Goal: Task Accomplishment & Management: Manage account settings

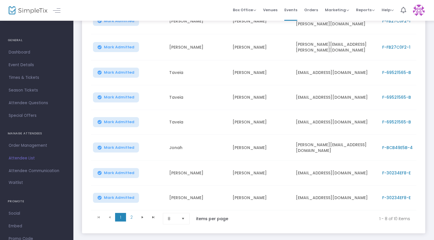
scroll to position [134, 0]
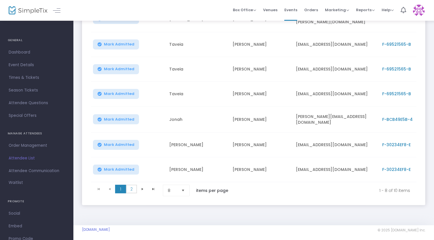
click at [134, 185] on span "2" at bounding box center [131, 189] width 11 height 9
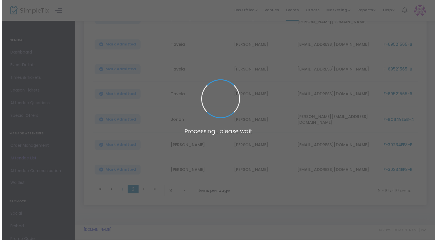
scroll to position [0, 0]
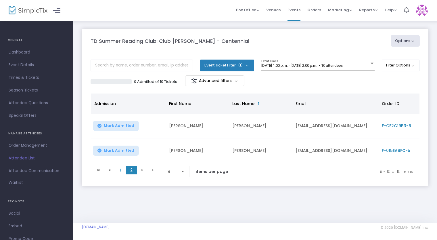
click at [398, 127] on span "F-CE2C19B3-6" at bounding box center [396, 126] width 29 height 6
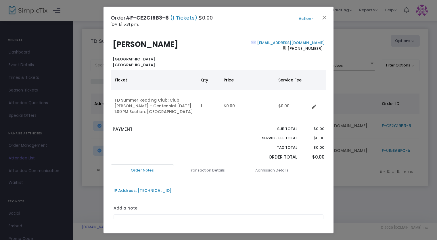
click at [311, 18] on button "Action" at bounding box center [306, 19] width 35 height 6
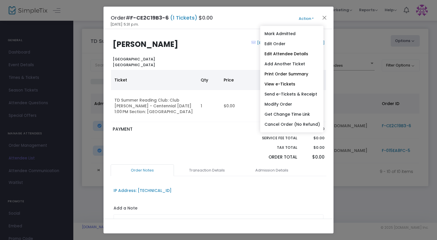
click at [296, 42] on link "Edit Order" at bounding box center [291, 44] width 63 height 10
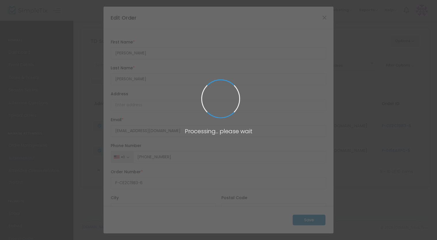
type input "[GEOGRAPHIC_DATA]"
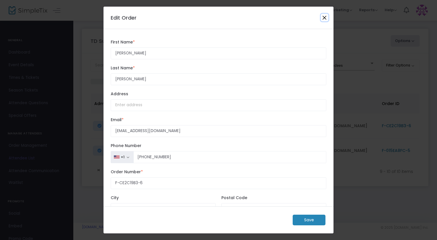
click at [323, 17] on button "Close" at bounding box center [324, 17] width 7 height 7
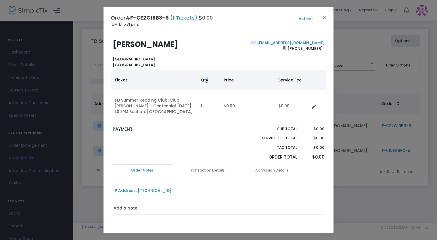
click at [207, 77] on th "Qty" at bounding box center [208, 80] width 23 height 20
click at [313, 22] on div "Order# F-CE2C19B3-6 (1 Tickets) $0.00 [DATE] 5:31 p.m. Action Mark Admitted Edi…" at bounding box center [219, 18] width 230 height 22
click at [313, 18] on button "Action" at bounding box center [306, 19] width 35 height 6
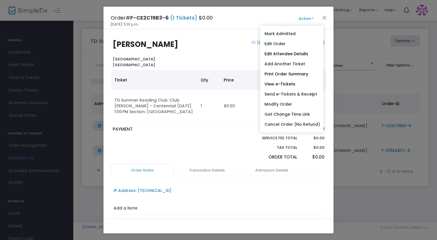
click at [293, 64] on link "Add Another Ticket" at bounding box center [291, 64] width 63 height 10
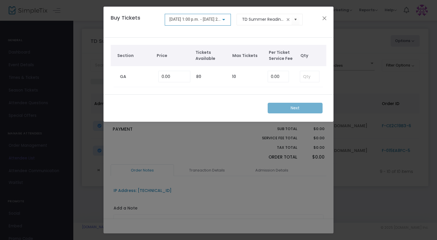
click at [283, 109] on div "Next" at bounding box center [219, 108] width 214 height 11
click at [293, 106] on div "Next" at bounding box center [219, 108] width 214 height 11
click at [281, 75] on input "0" at bounding box center [278, 76] width 21 height 11
type input "0.00"
click at [234, 94] on div "Next" at bounding box center [219, 107] width 230 height 27
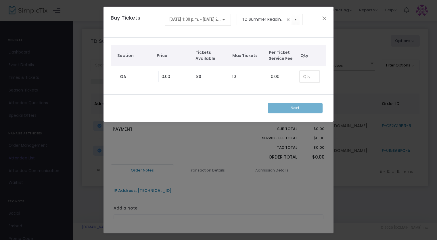
click at [304, 76] on input at bounding box center [309, 76] width 19 height 11
type input "1"
click at [304, 104] on m-button "Next" at bounding box center [295, 108] width 55 height 11
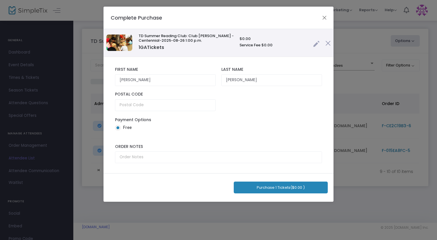
click at [264, 188] on button "Purchase 1 Tickets ($0.00 )" at bounding box center [281, 188] width 94 height 12
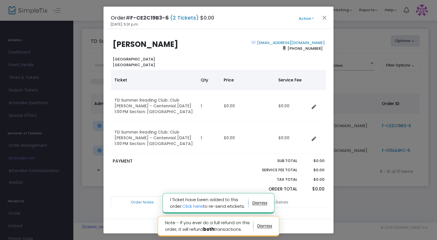
click at [366, 205] on ngb-modal-window "Order# F-CE2C19B3-6 (2 Tickets) $0.00 [DATE] 5:31 p.m. Action Mark Admitted Edi…" at bounding box center [218, 120] width 437 height 240
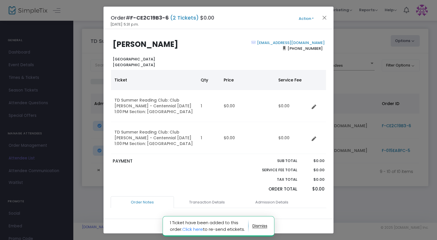
click at [265, 204] on body "Processing... please wait 1 Ticket have been added to this order. Click here to…" at bounding box center [218, 120] width 437 height 240
click at [264, 226] on button "button" at bounding box center [260, 226] width 15 height 9
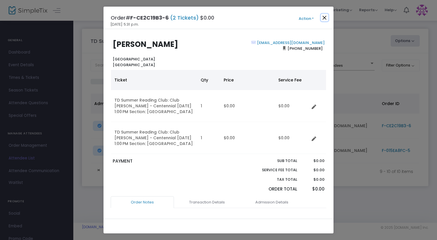
click at [325, 18] on button "Close" at bounding box center [324, 17] width 7 height 7
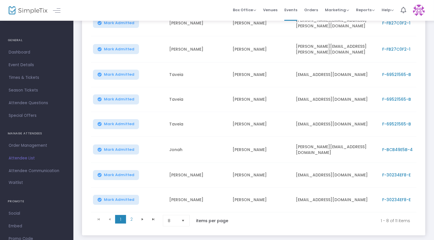
scroll to position [128, 0]
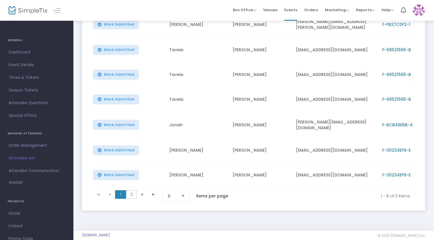
click at [131, 191] on span "2" at bounding box center [131, 194] width 11 height 9
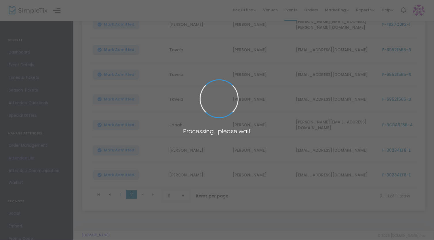
scroll to position [11, 0]
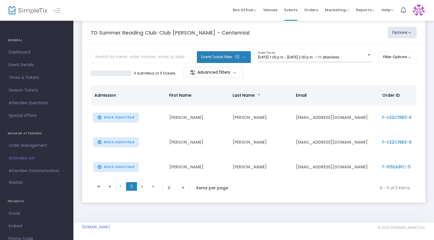
click at [389, 115] on span "F-CE2C19B3-6" at bounding box center [396, 118] width 29 height 6
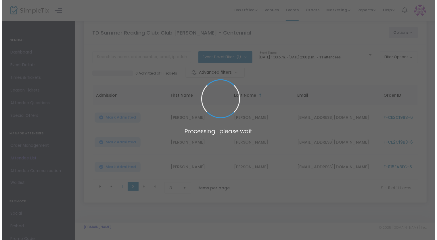
scroll to position [0, 0]
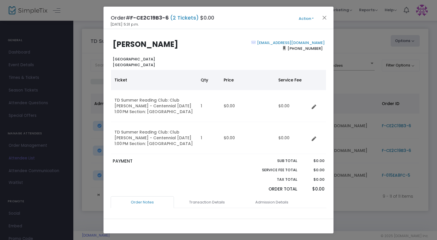
drag, startPoint x: 291, startPoint y: 49, endPoint x: 321, endPoint y: 49, distance: 30.2
click at [321, 49] on span "[PHONE_NUMBER]" at bounding box center [305, 48] width 39 height 9
click at [144, 200] on link "Order Notes" at bounding box center [142, 202] width 63 height 12
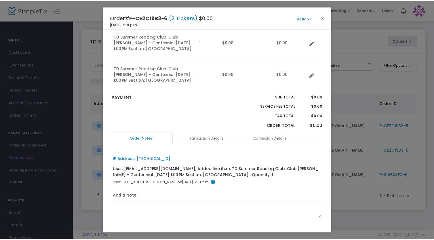
scroll to position [64, 0]
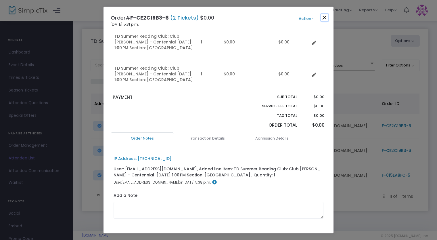
click at [326, 19] on button "Close" at bounding box center [324, 17] width 7 height 7
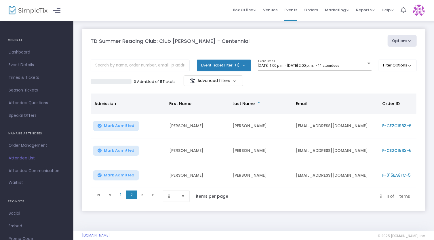
click at [20, 158] on span "Attendee List" at bounding box center [37, 158] width 56 height 7
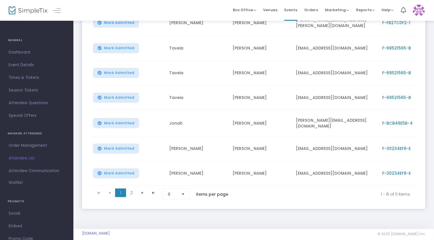
scroll to position [133, 0]
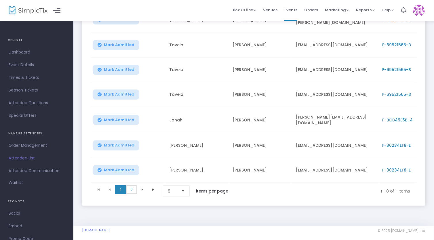
click at [133, 185] on span "2" at bounding box center [131, 189] width 11 height 9
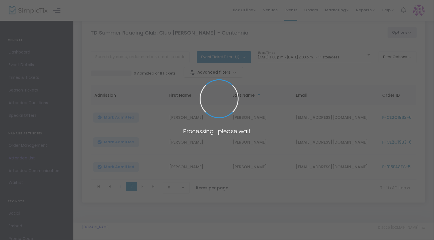
scroll to position [11, 0]
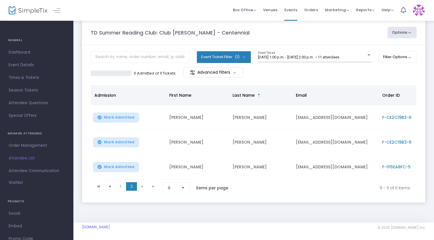
click at [394, 115] on span "F-CE2C19B3-6" at bounding box center [396, 118] width 29 height 6
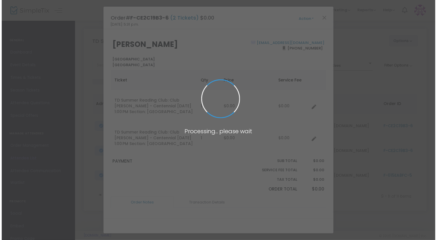
scroll to position [0, 0]
